Goal: Information Seeking & Learning: Learn about a topic

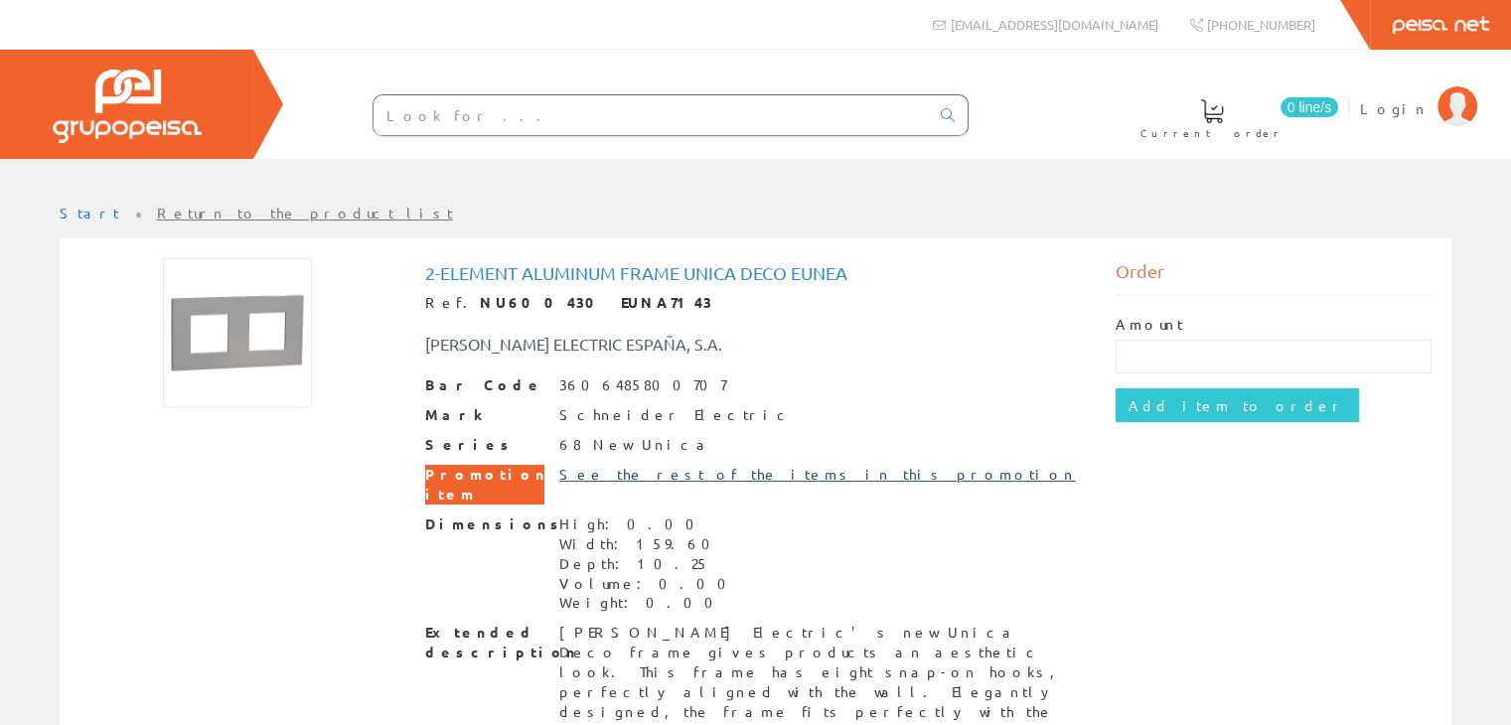
click at [676, 473] on font "See the rest of the items in this promotion" at bounding box center [817, 474] width 517 height 18
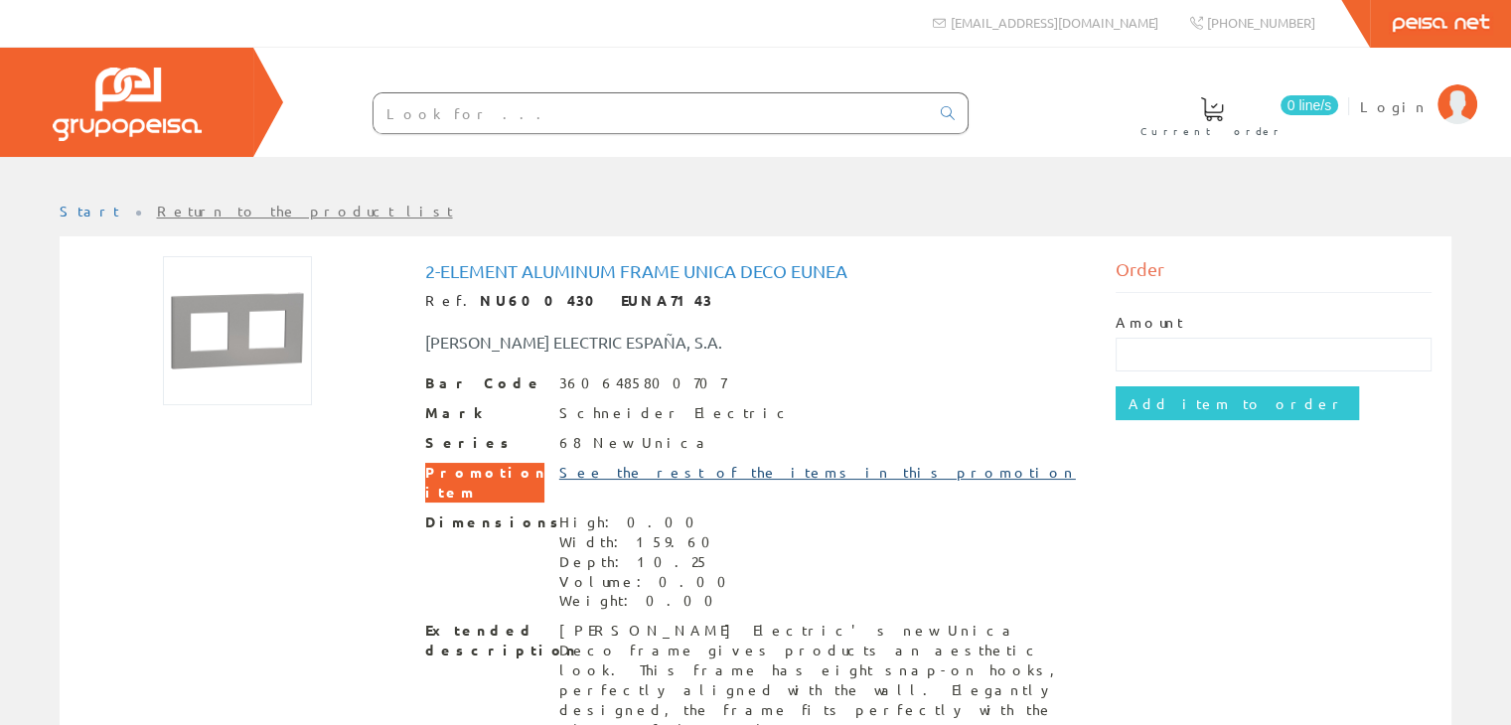
scroll to position [3, 0]
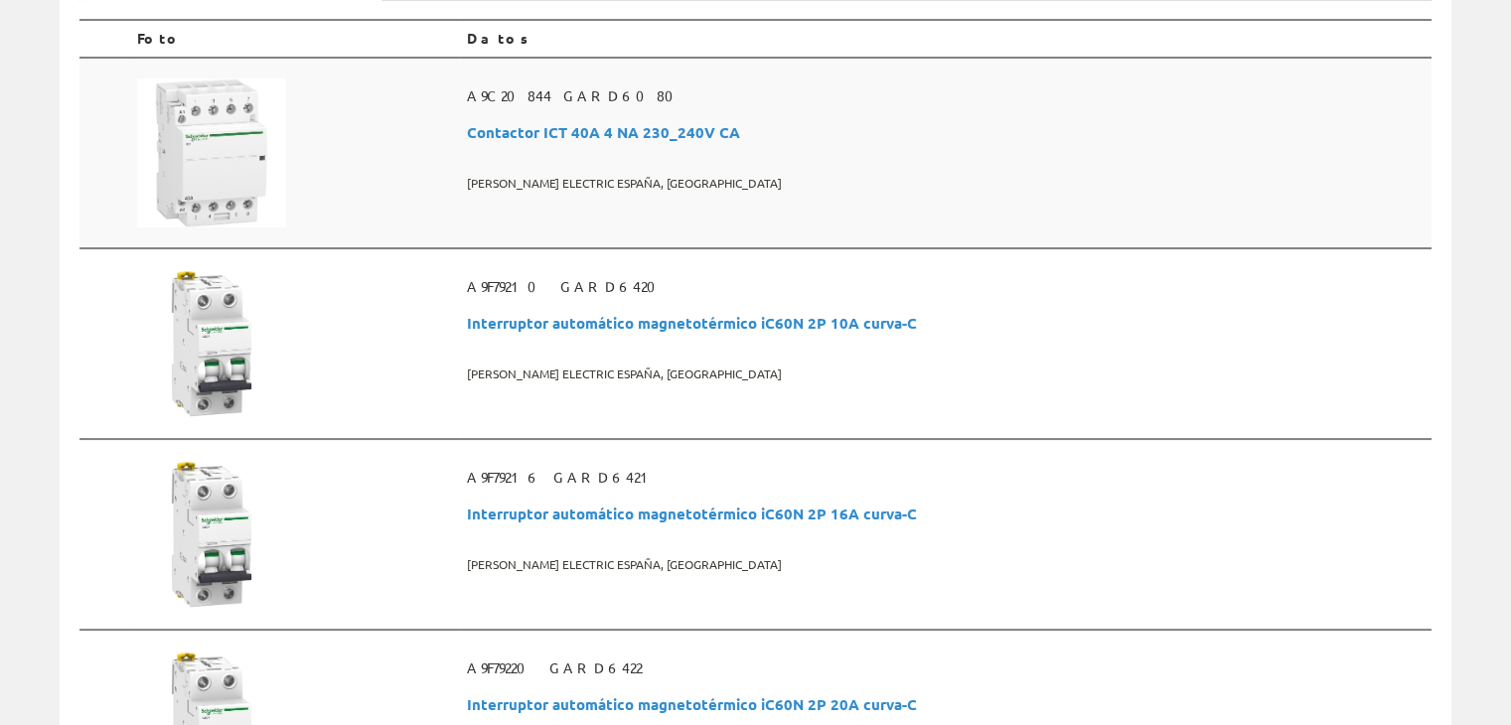
scroll to position [298, 0]
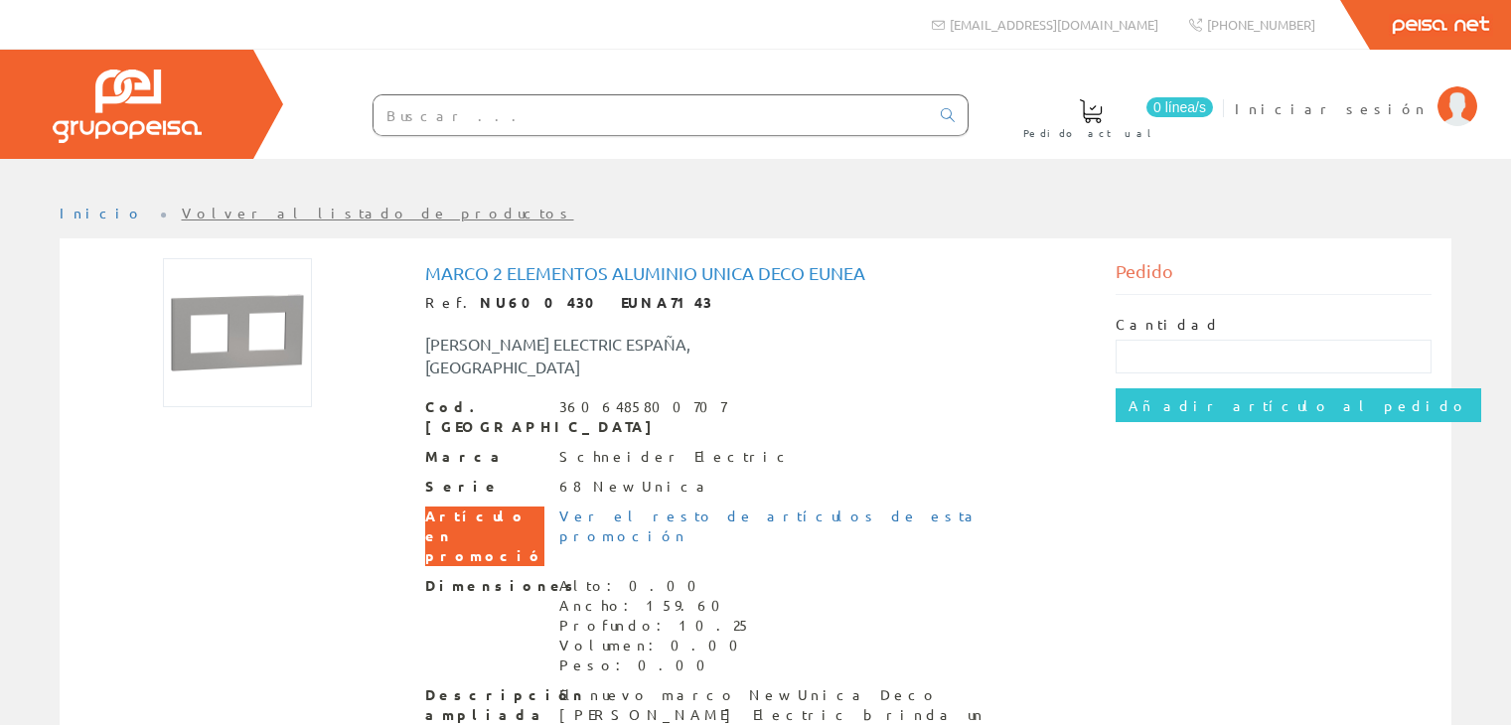
scroll to position [3, 0]
